Goal: Book appointment/travel/reservation: Book appointment/travel/reservation

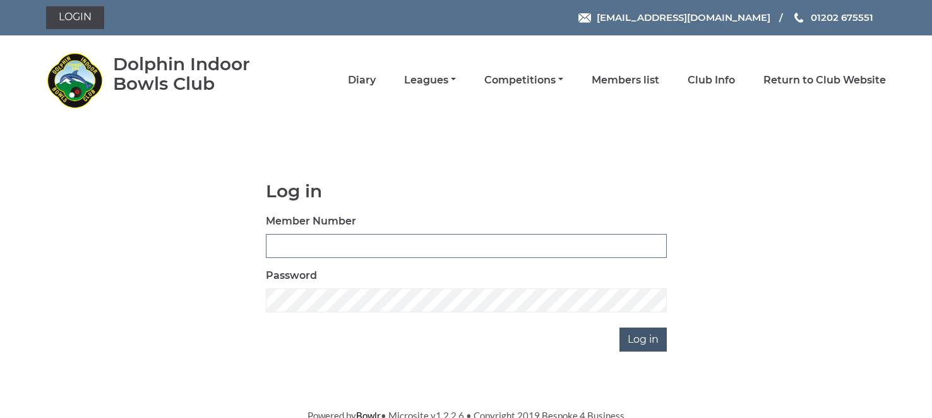
type input "1535"
click at [642, 336] on input "Log in" at bounding box center [643, 339] width 47 height 24
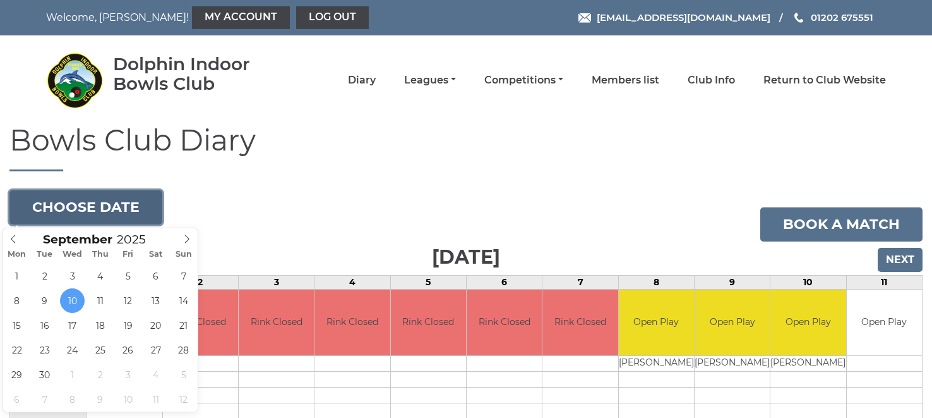
click at [40, 203] on button "Choose date" at bounding box center [85, 207] width 153 height 34
type input "[DATE]"
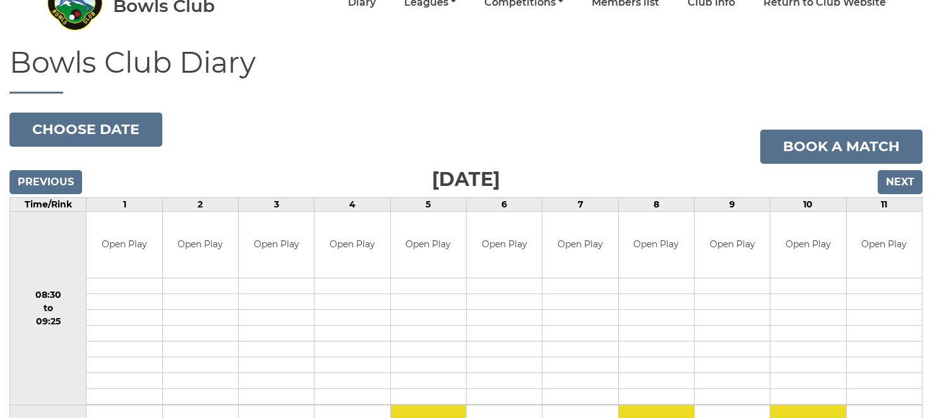
scroll to position [77, 0]
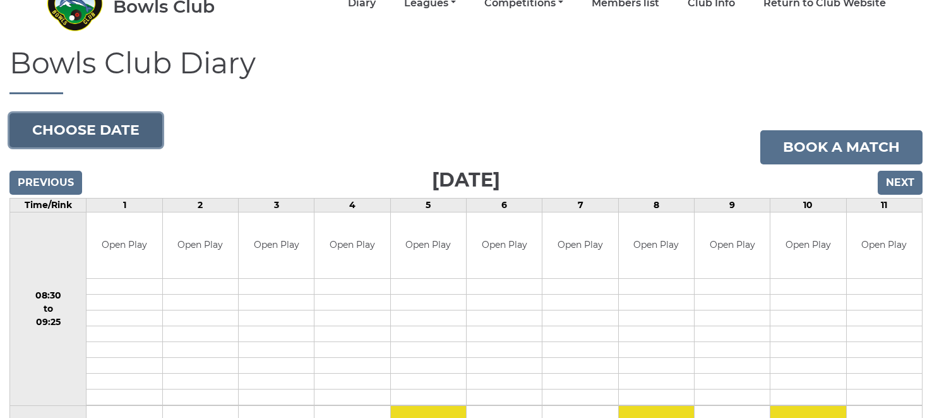
click at [54, 131] on button "Choose date" at bounding box center [85, 130] width 153 height 34
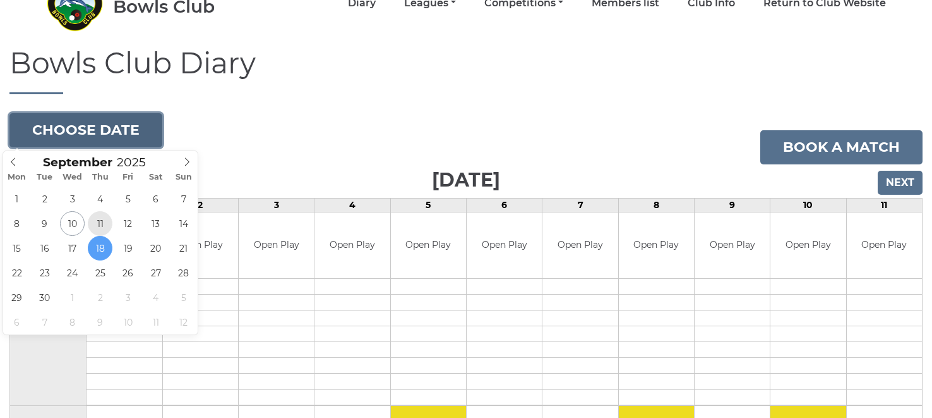
type input "2025-09-11"
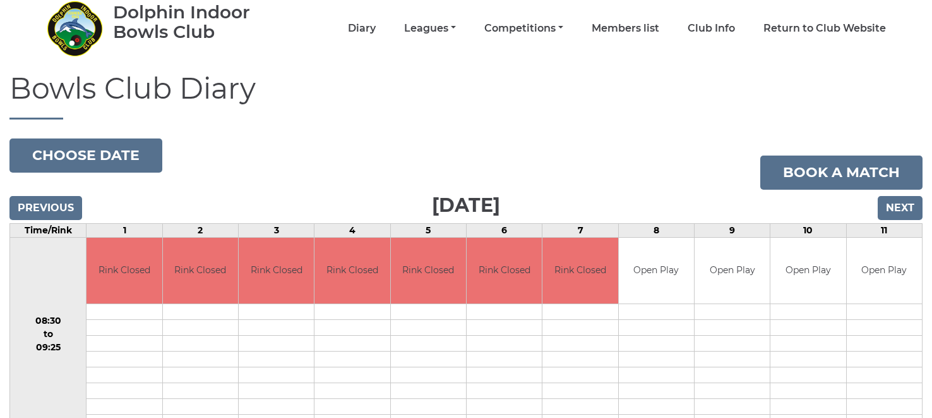
scroll to position [49, 0]
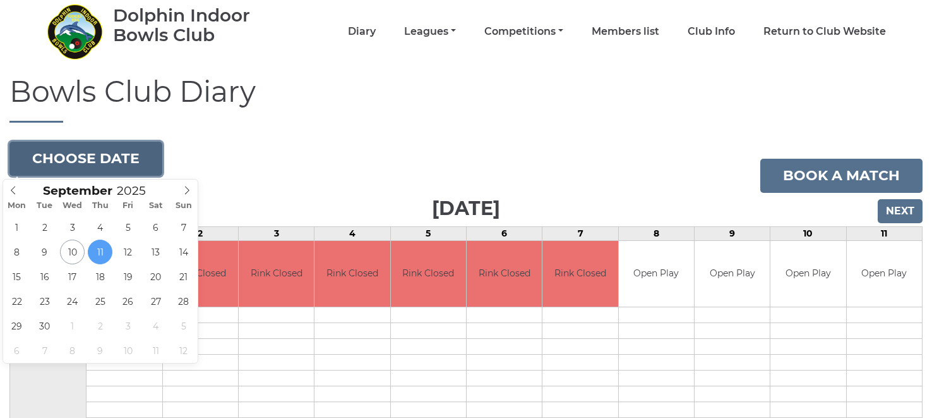
click at [89, 159] on button "Choose date" at bounding box center [85, 159] width 153 height 34
type input "[DATE]"
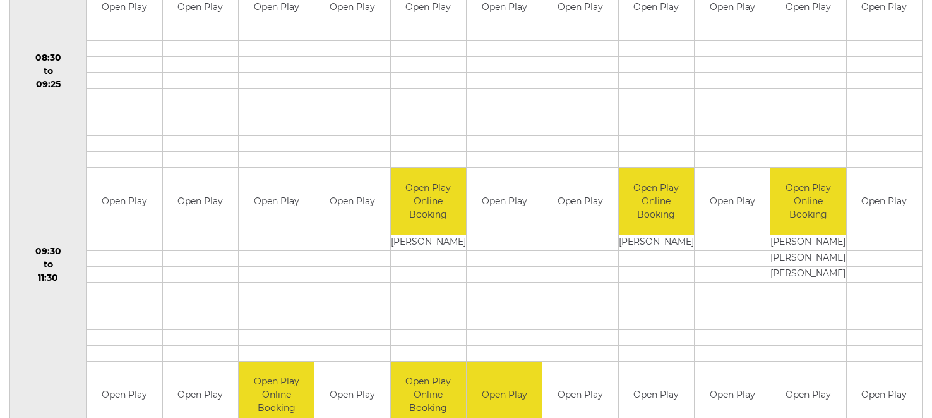
scroll to position [193, 0]
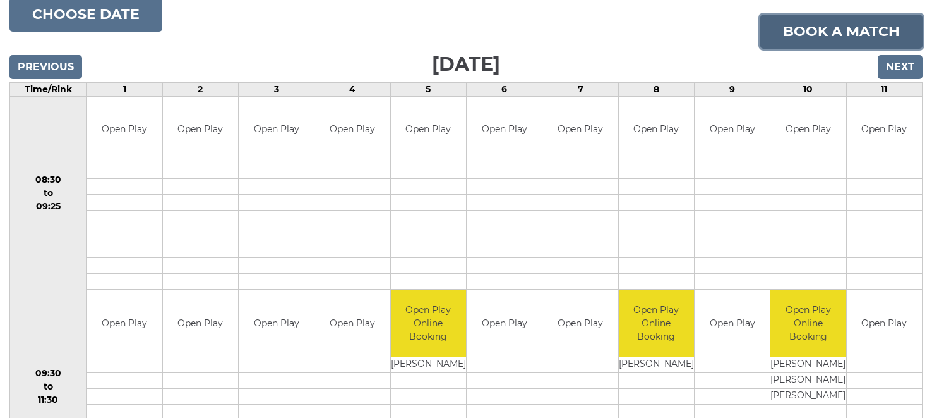
click at [839, 27] on link "Book a match" at bounding box center [842, 32] width 162 height 34
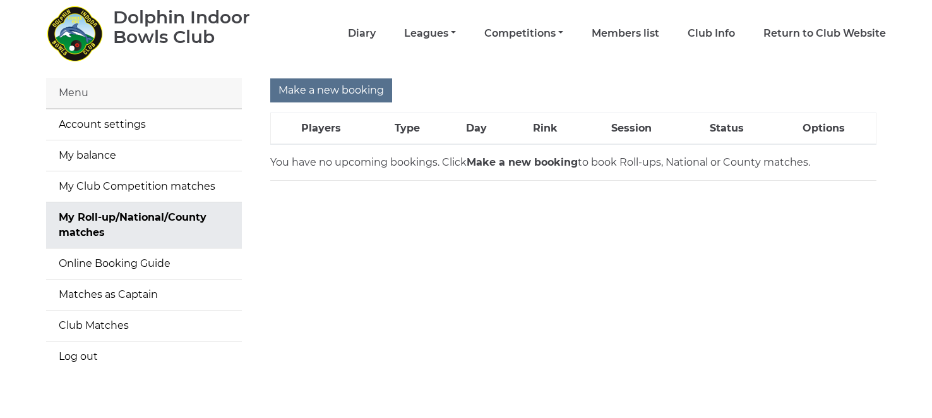
scroll to position [47, 0]
click at [349, 88] on input "Make a new booking" at bounding box center [331, 90] width 122 height 24
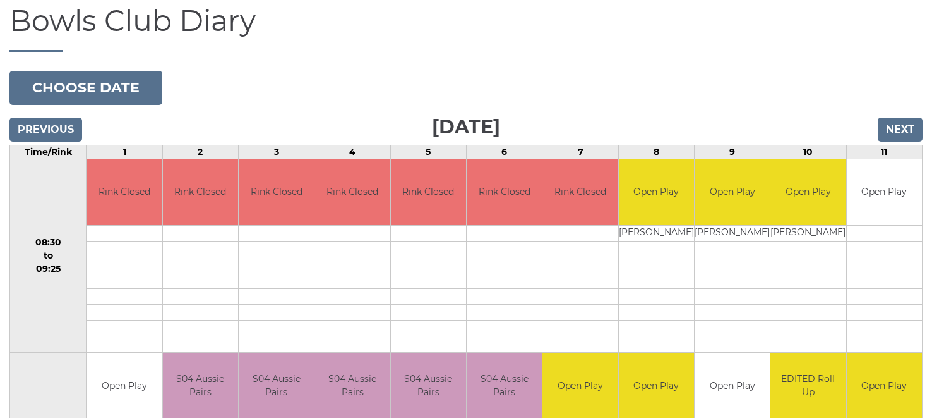
scroll to position [119, 0]
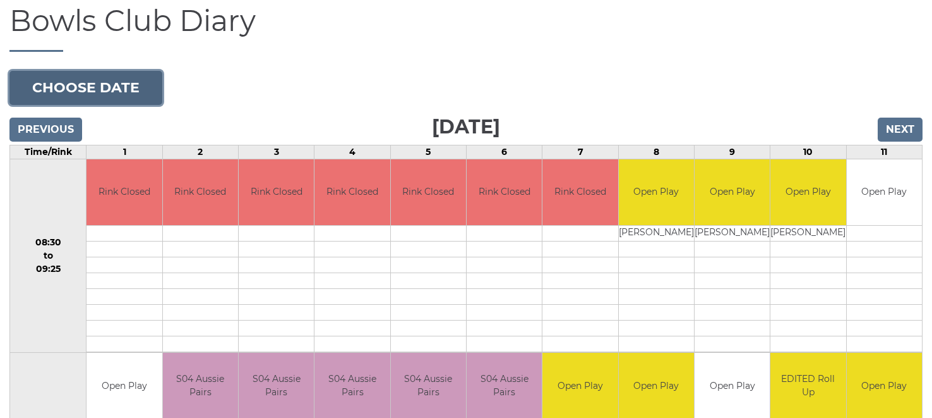
click at [102, 87] on button "Choose date" at bounding box center [85, 88] width 153 height 34
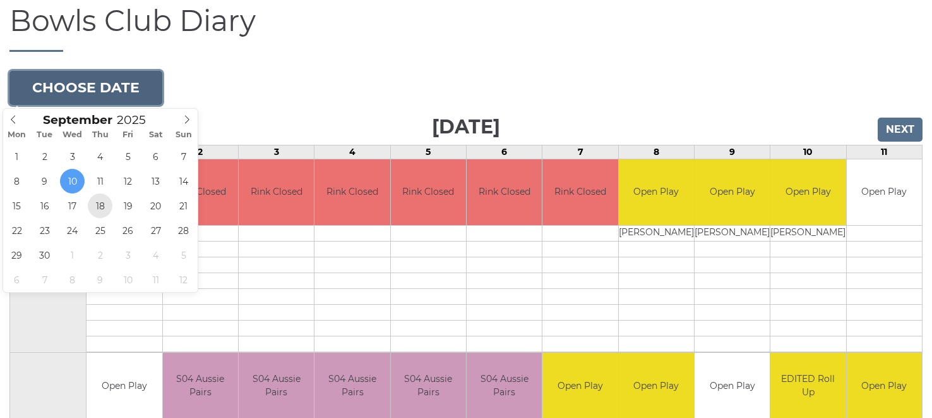
type input "[DATE]"
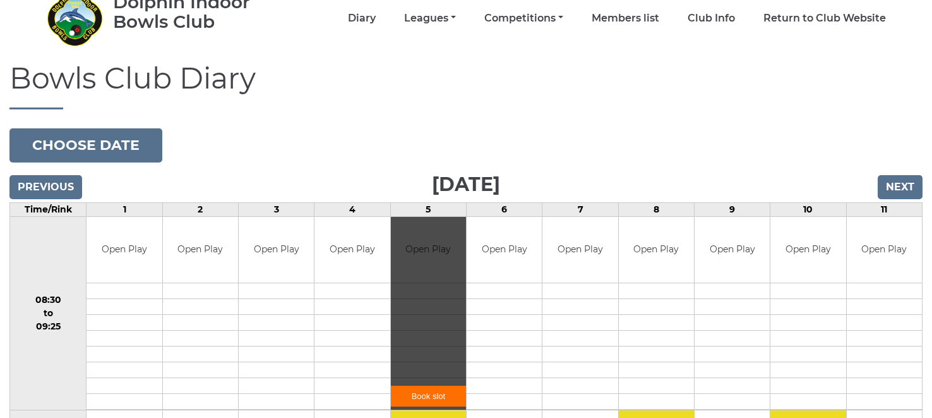
scroll to position [19, 0]
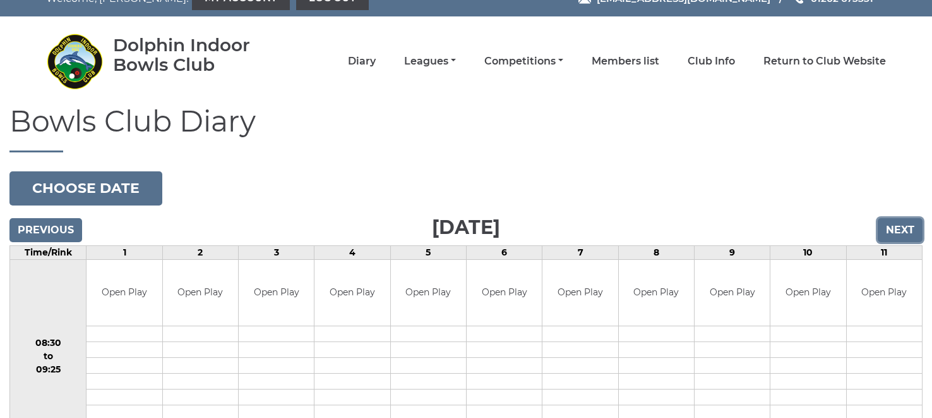
click at [901, 232] on input "Next" at bounding box center [900, 230] width 45 height 24
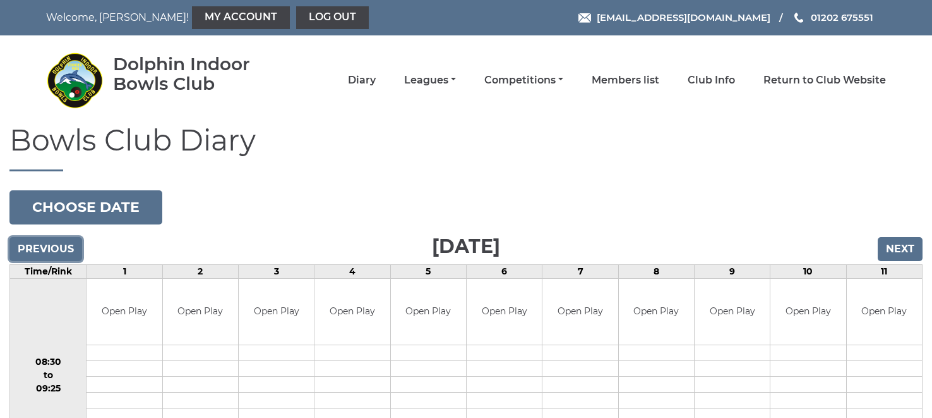
click at [13, 246] on input "Previous" at bounding box center [45, 249] width 73 height 24
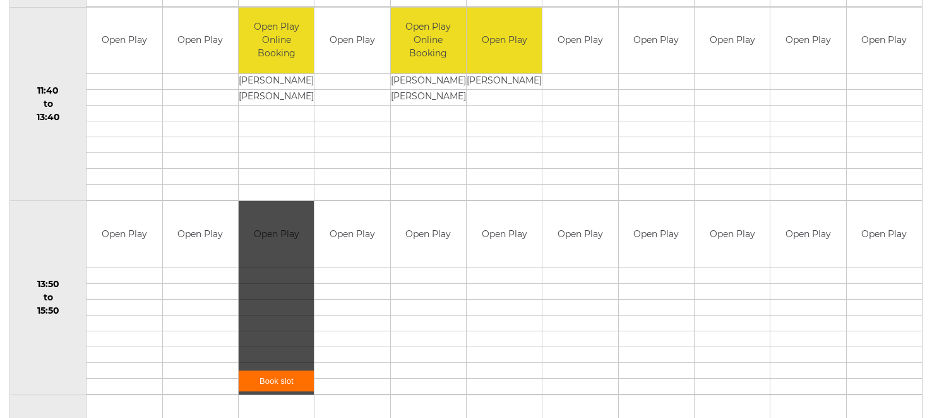
scroll to position [670, 0]
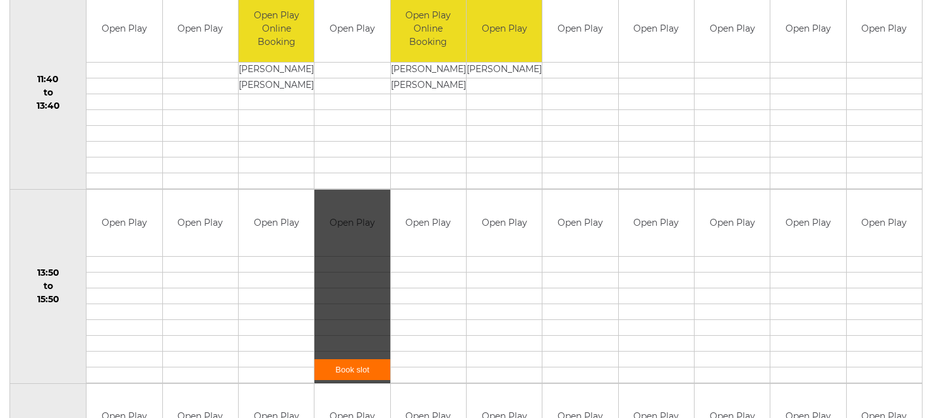
click at [334, 265] on div "Book slot" at bounding box center [352, 286] width 75 height 193
click at [345, 367] on link "Book slot" at bounding box center [352, 369] width 75 height 21
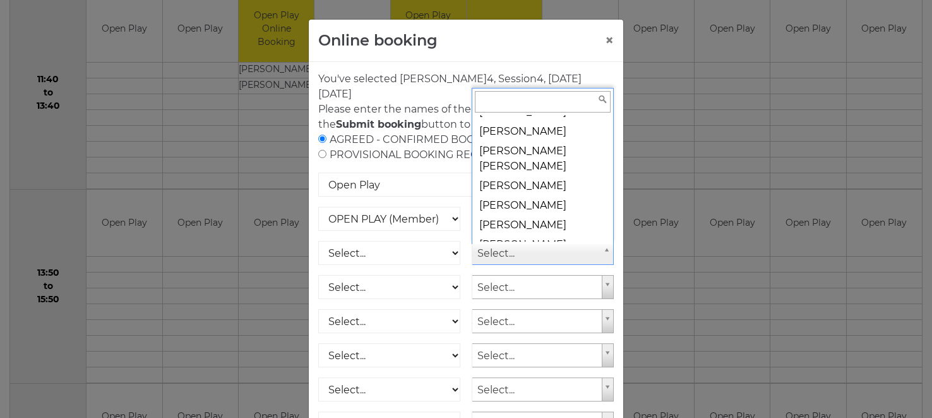
scroll to position [1783, 0]
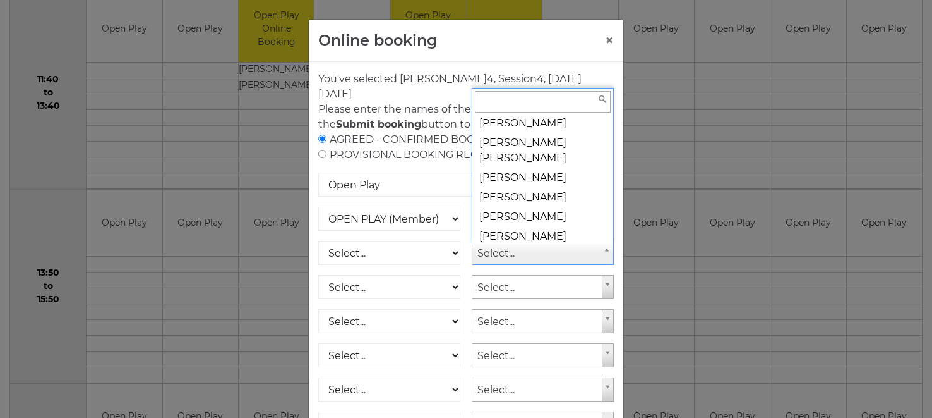
drag, startPoint x: 610, startPoint y: 135, endPoint x: 608, endPoint y: 240, distance: 104.9
click at [608, 248] on body "Welcome, Brian! My Account Log out reception@dolphinibc.com 01202 675551" at bounding box center [466, 163] width 932 height 1667
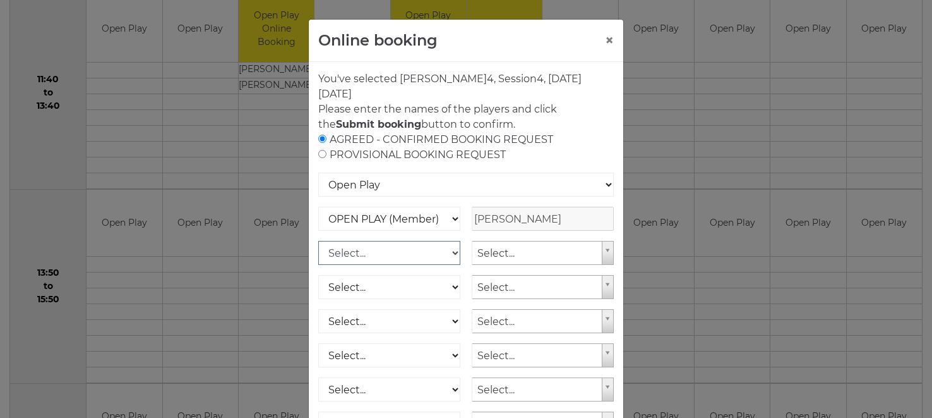
click at [419, 253] on select "Select... OPEN PLAY (Member) OPEN PLAY (Visitor) SPOONS (Member) SPOONS (Visito…" at bounding box center [389, 253] width 142 height 24
select select "1_12"
click at [318, 241] on select "Select... OPEN PLAY (Member) OPEN PLAY (Visitor) SPOONS (Member) SPOONS (Visito…" at bounding box center [389, 253] width 142 height 24
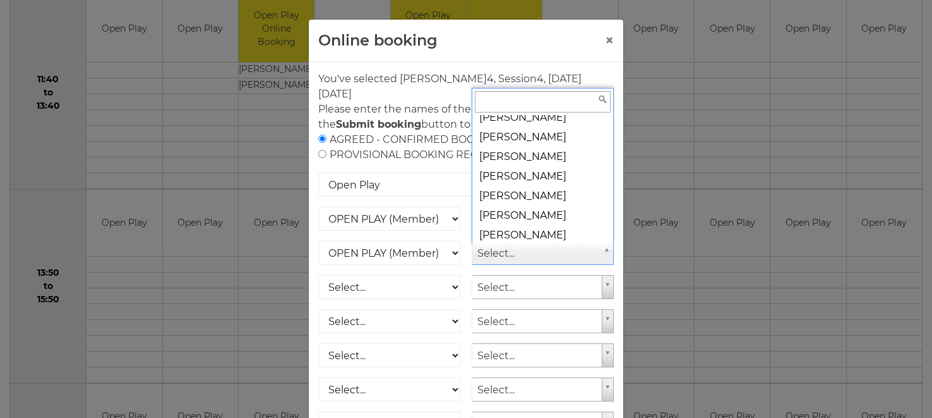
scroll to position [13197, 0]
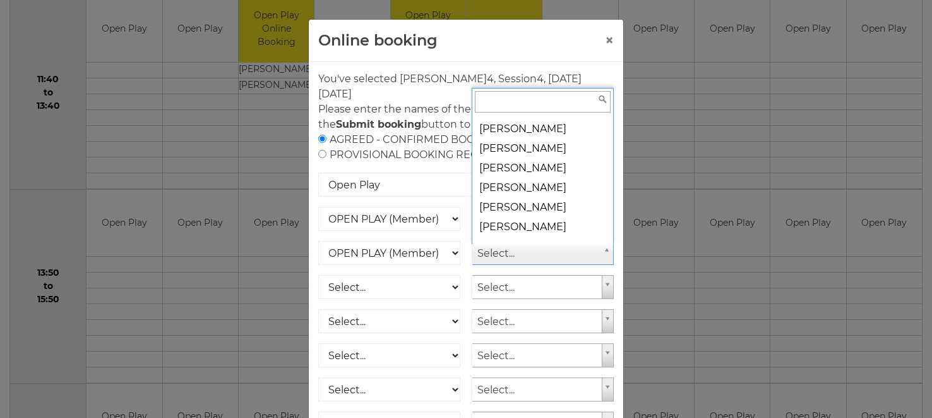
drag, startPoint x: 610, startPoint y: 195, endPoint x: 610, endPoint y: 205, distance: 10.7
click at [610, 205] on ul "Select... Tony ABBOTT Jeanne ABRAHAM Sandra ADAIR Alan ADAIR Pamela ADAMS Geoff…" at bounding box center [542, 178] width 138 height 126
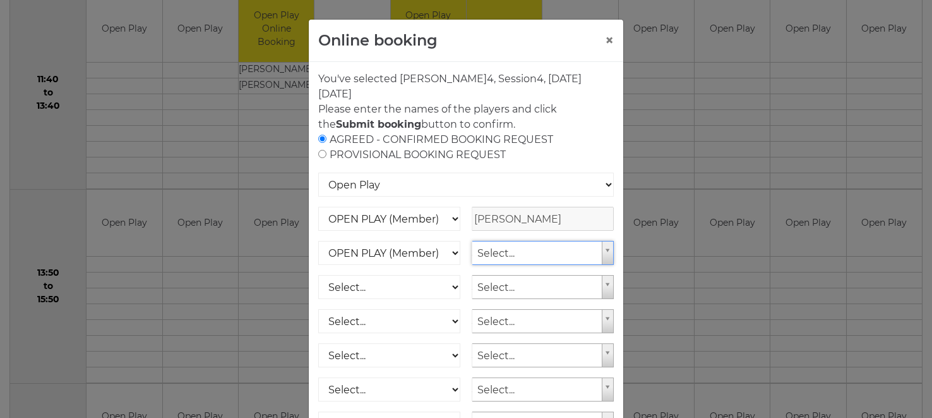
type input "M"
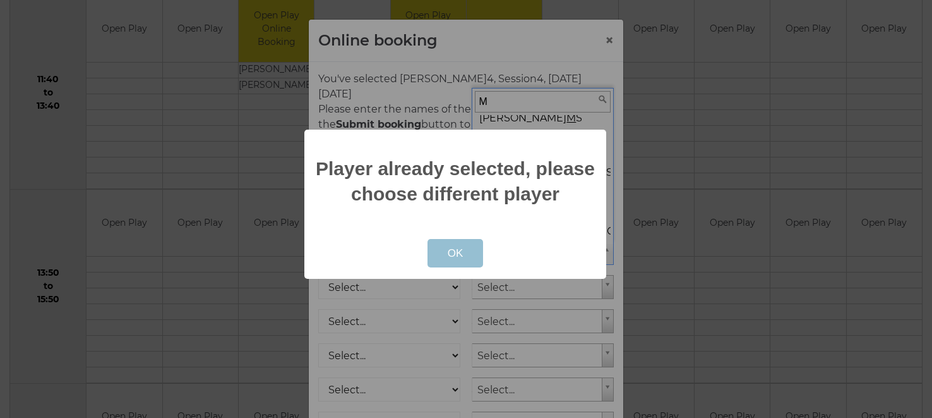
click at [465, 259] on button "OK" at bounding box center [456, 253] width 56 height 29
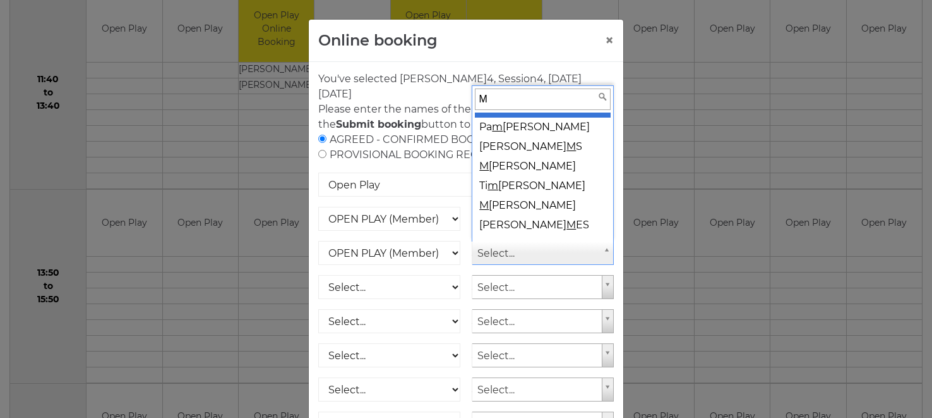
scroll to position [0, 0]
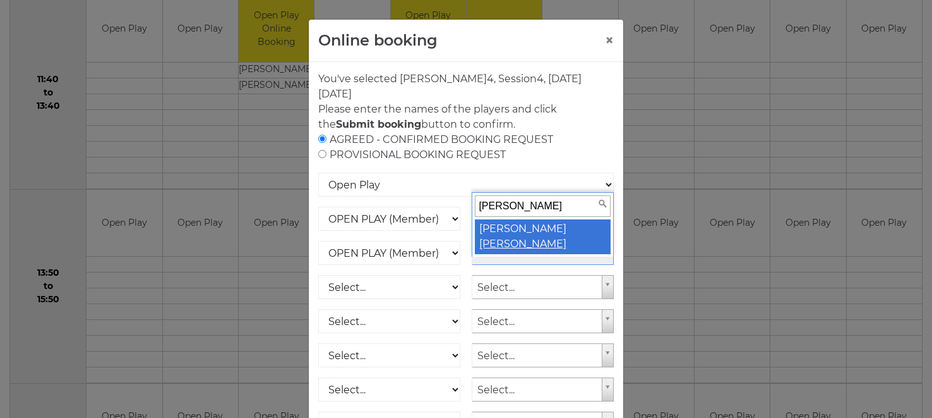
type input "Mead"
select select "281"
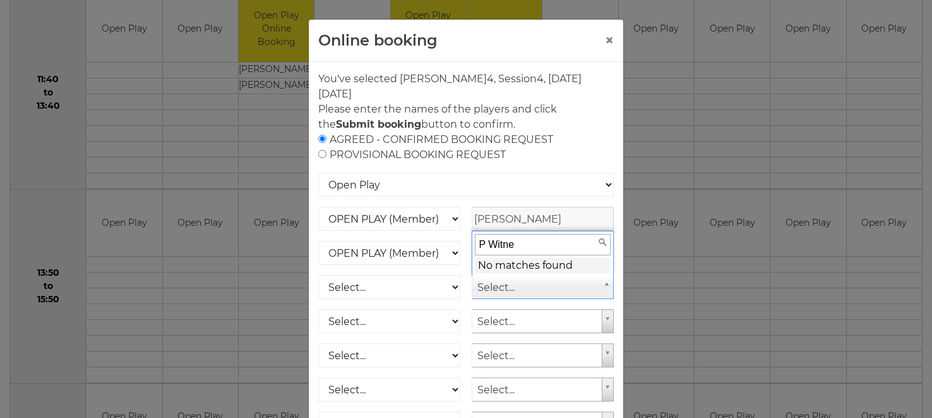
type input "P Witney"
click at [583, 248] on input "P Witney" at bounding box center [543, 244] width 136 height 21
click at [507, 251] on input "P witney" at bounding box center [543, 244] width 136 height 21
click at [596, 248] on input "P witney" at bounding box center [543, 244] width 136 height 21
click at [517, 244] on input "P witneyh" at bounding box center [543, 244] width 136 height 21
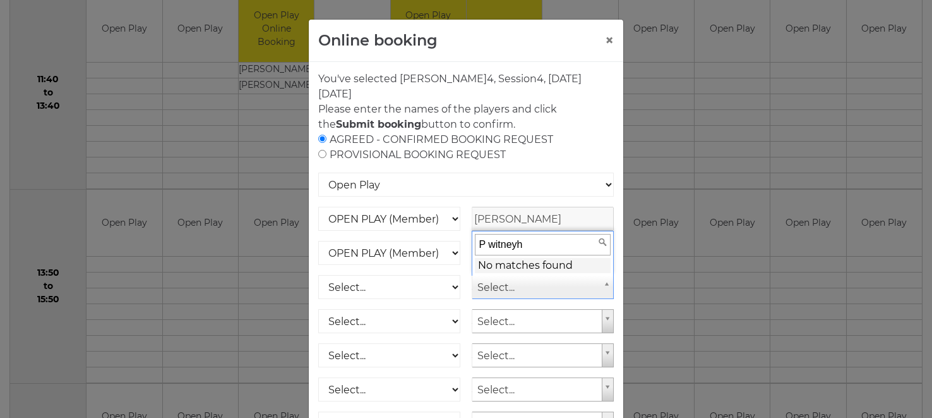
click at [489, 243] on input "P witneyh" at bounding box center [543, 244] width 136 height 21
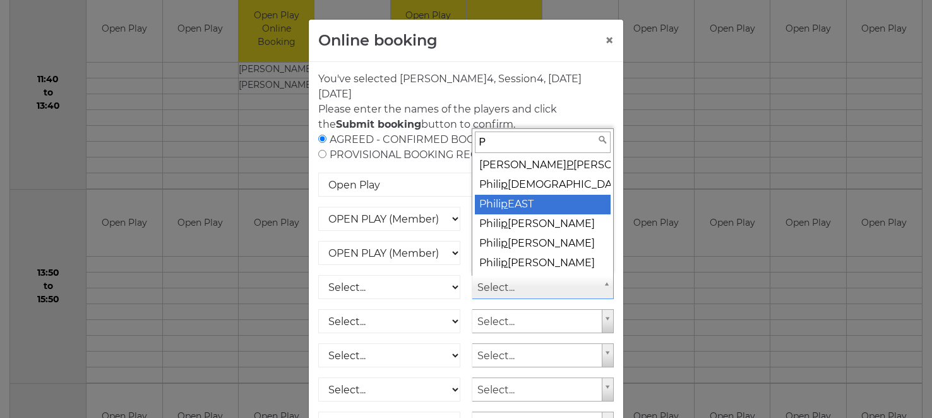
type input "P"
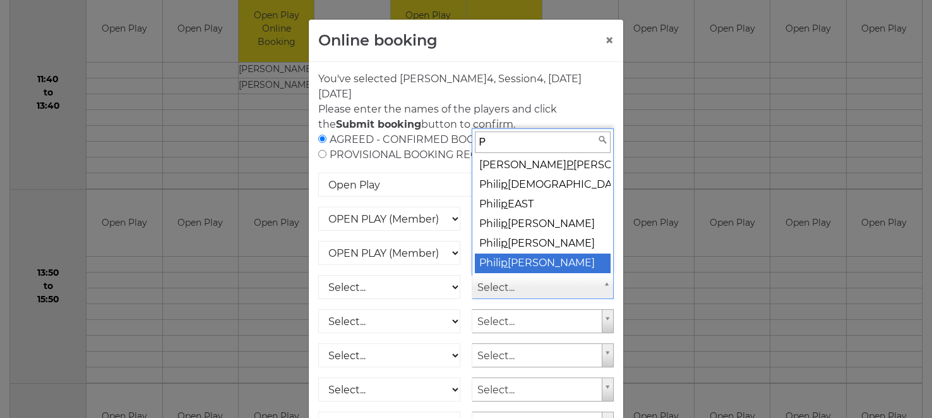
drag, startPoint x: 612, startPoint y: 177, endPoint x: 612, endPoint y: 315, distance: 138.3
click at [612, 315] on body "Welcome, Brian! My Account Log out reception@dolphinibc.com 01202 675551" at bounding box center [466, 163] width 932 height 1667
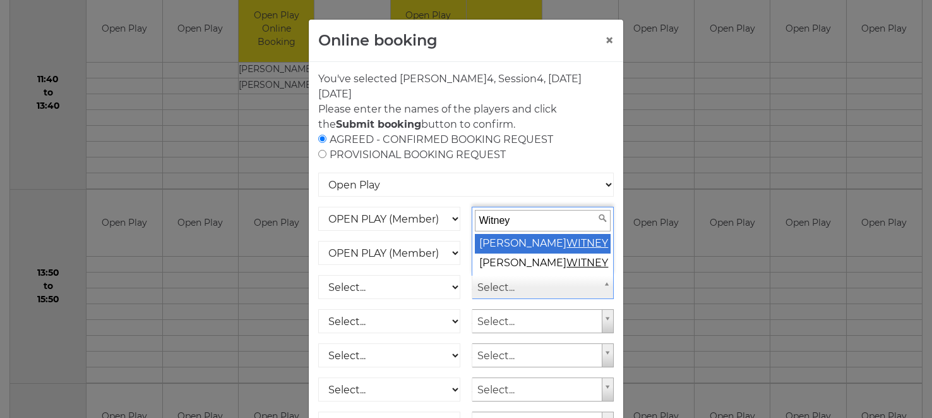
type input "Witney"
select select "1650"
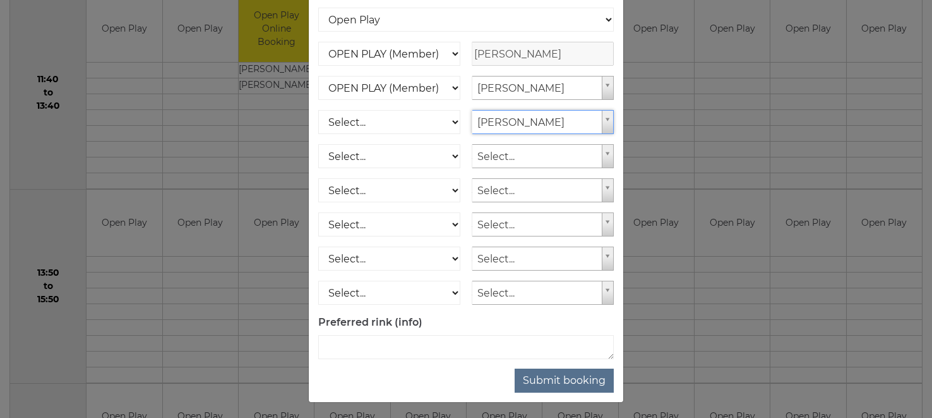
scroll to position [167, 0]
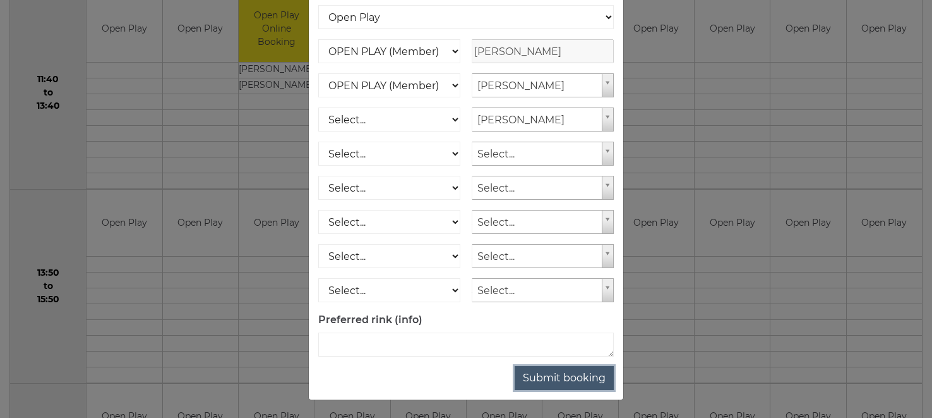
click at [562, 380] on button "Submit booking" at bounding box center [564, 378] width 99 height 24
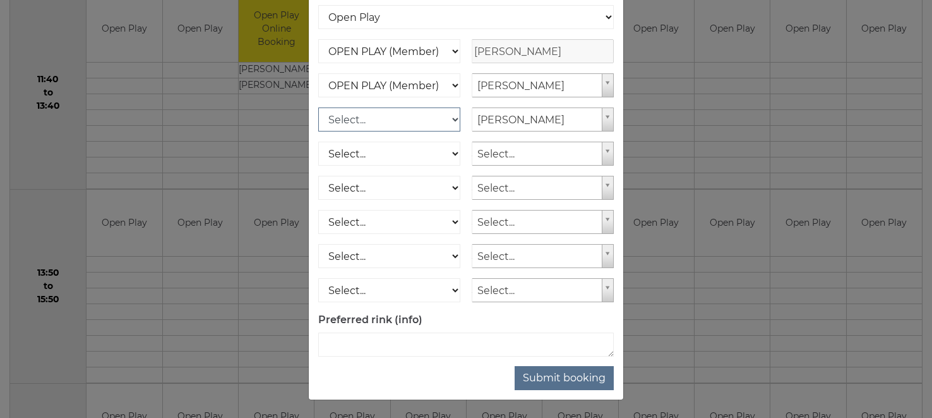
click at [454, 121] on select "Select... OPEN PLAY (Member) OPEN PLAY (Visitor) SPOONS (Member) SPOONS (Visito…" at bounding box center [389, 119] width 142 height 24
select select "1_12"
click at [318, 107] on select "Select... OPEN PLAY (Member) OPEN PLAY (Visitor) SPOONS (Member) SPOONS (Visito…" at bounding box center [389, 119] width 142 height 24
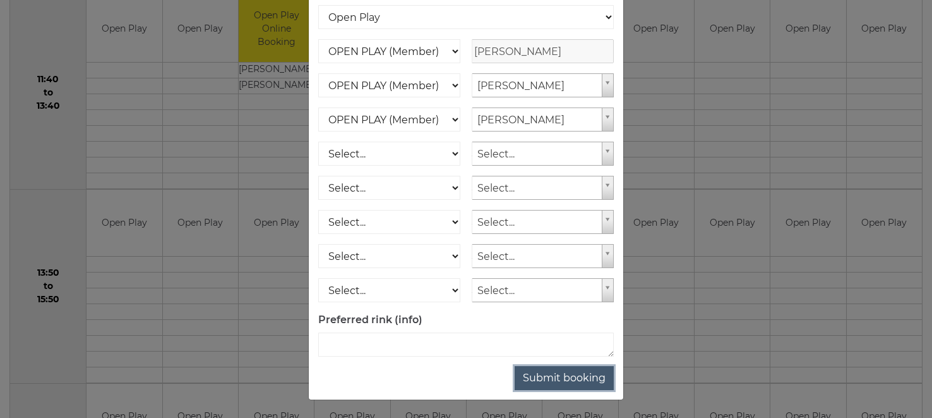
click at [565, 381] on button "Submit booking" at bounding box center [564, 378] width 99 height 24
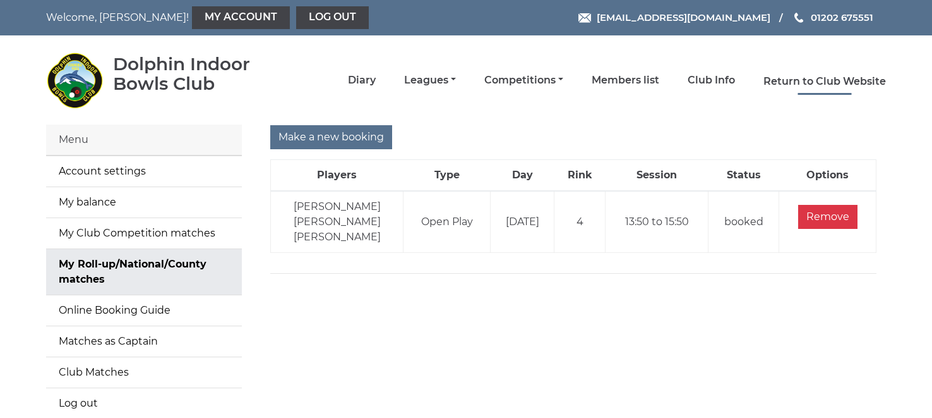
click at [811, 80] on link "Return to Club Website" at bounding box center [825, 82] width 123 height 14
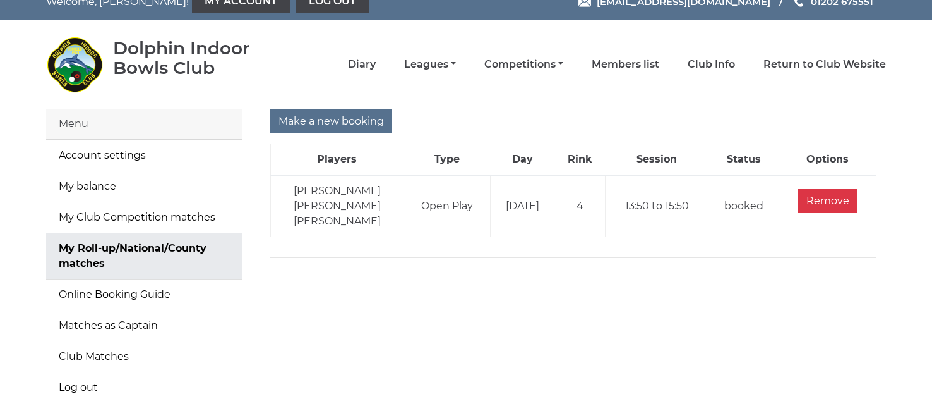
scroll to position [18, 0]
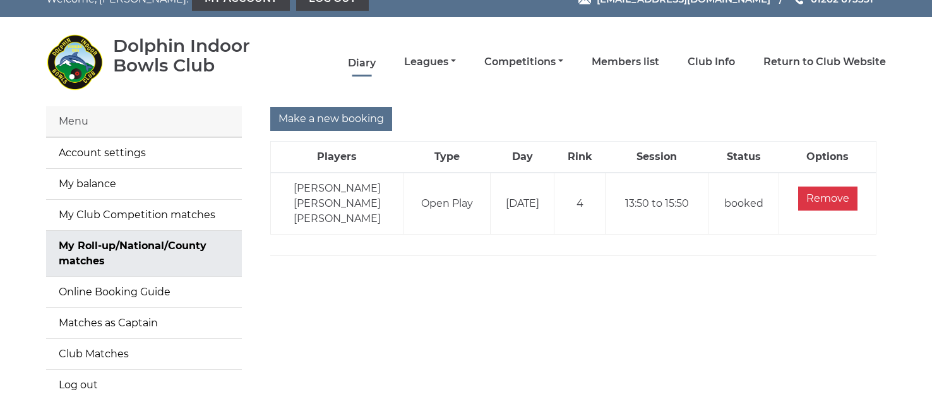
click at [363, 60] on link "Diary" at bounding box center [362, 63] width 28 height 14
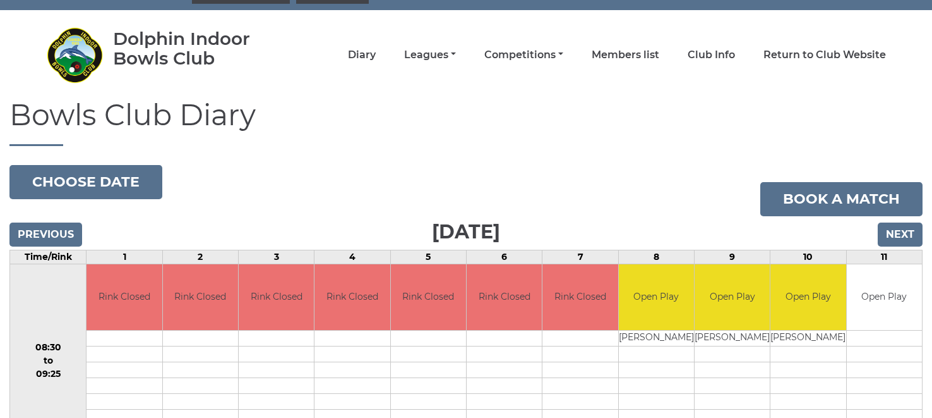
scroll to position [37, 0]
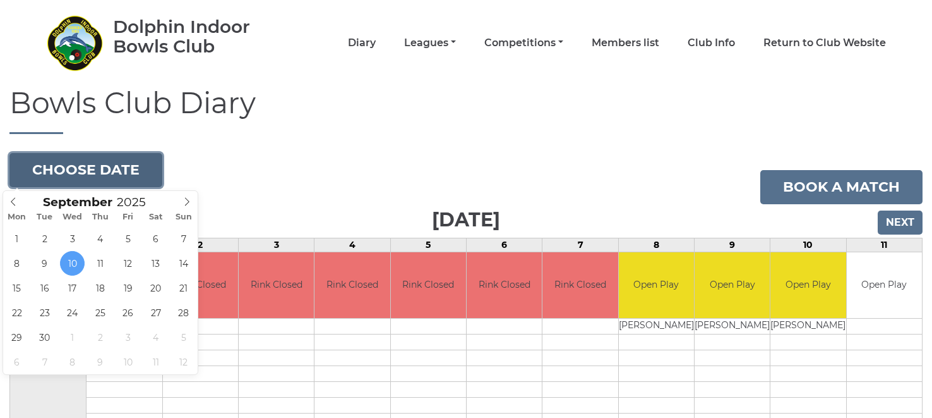
click at [114, 168] on button "Choose date" at bounding box center [85, 170] width 153 height 34
type input "[DATE]"
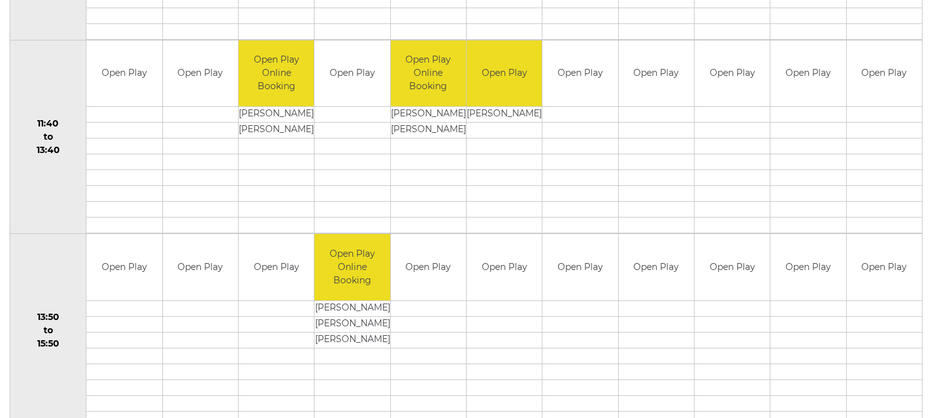
scroll to position [649, 0]
